Goal: Transaction & Acquisition: Download file/media

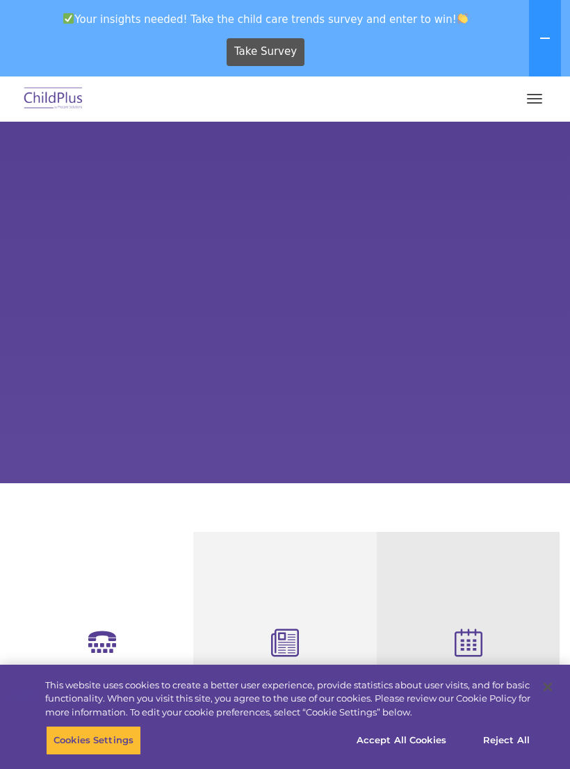
select select "MEDIUM"
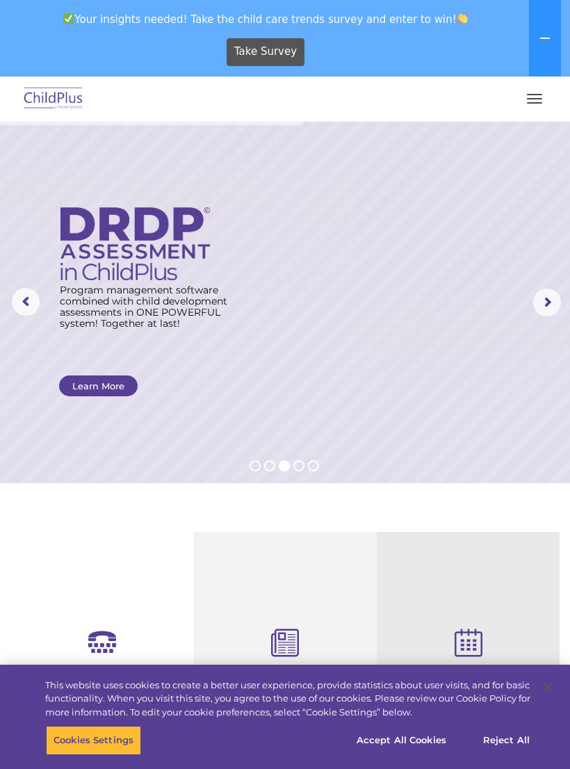
click at [538, 98] on span "button" at bounding box center [534, 98] width 15 height 1
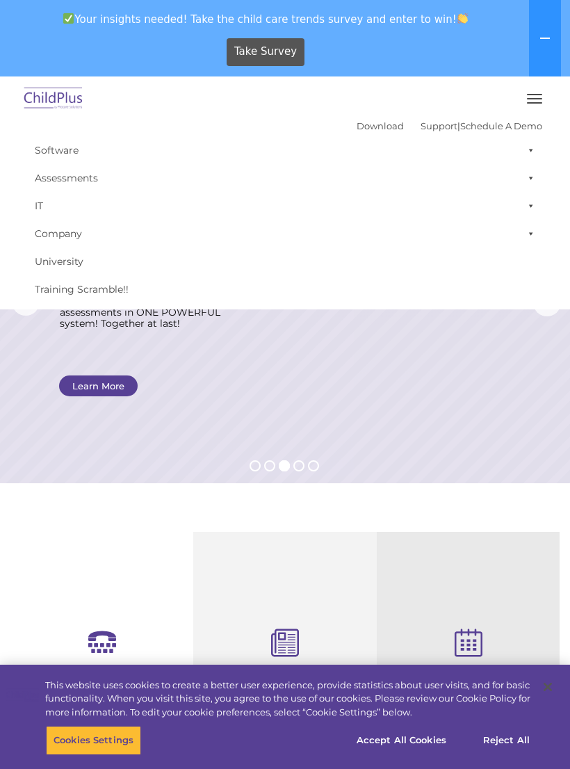
click at [376, 122] on link "Download" at bounding box center [380, 125] width 47 height 11
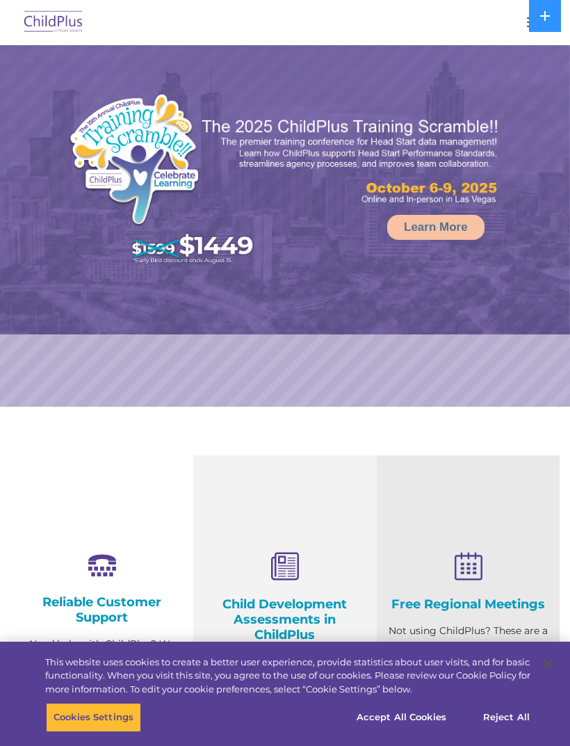
select select "MEDIUM"
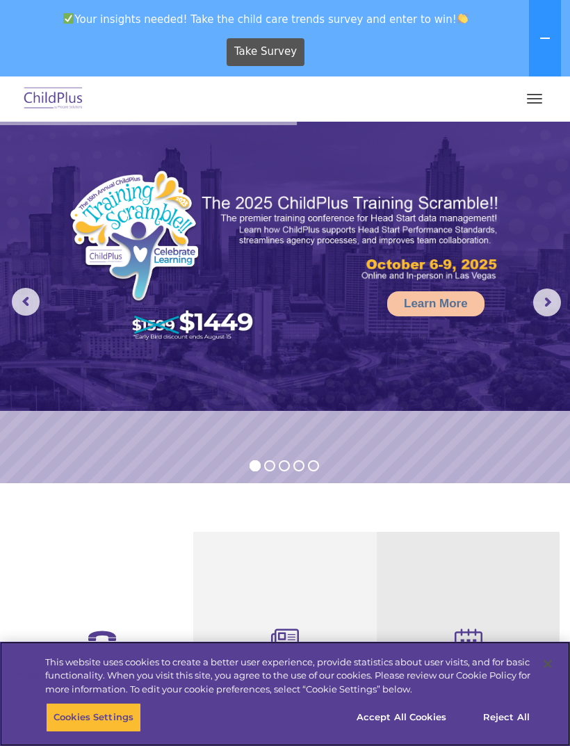
click at [513, 723] on button "Reject All" at bounding box center [506, 717] width 87 height 29
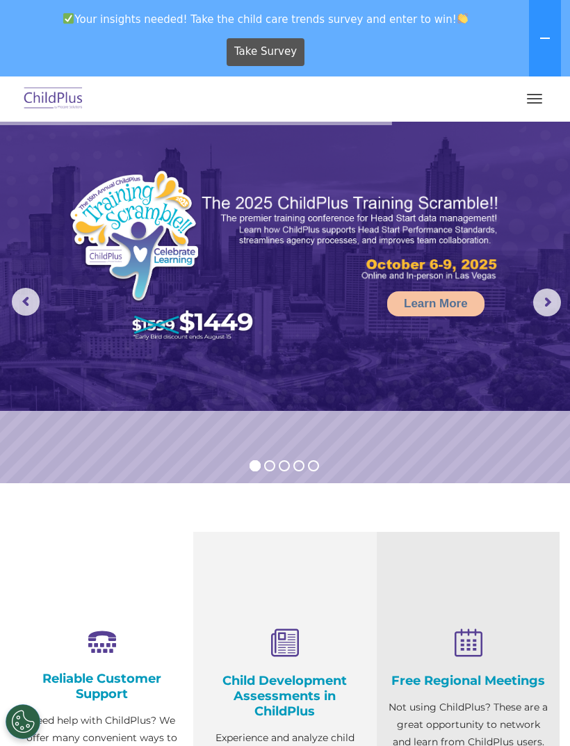
click at [544, 108] on button "button" at bounding box center [534, 99] width 29 height 22
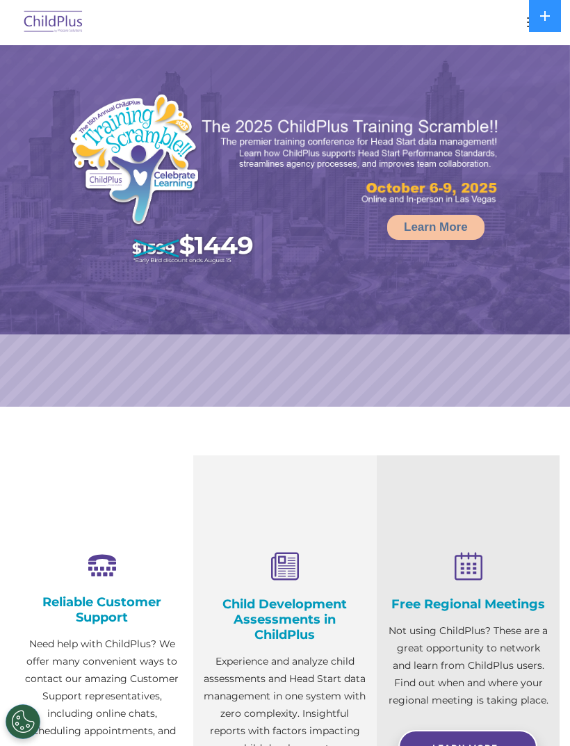
select select "MEDIUM"
